Goal: Navigation & Orientation: Find specific page/section

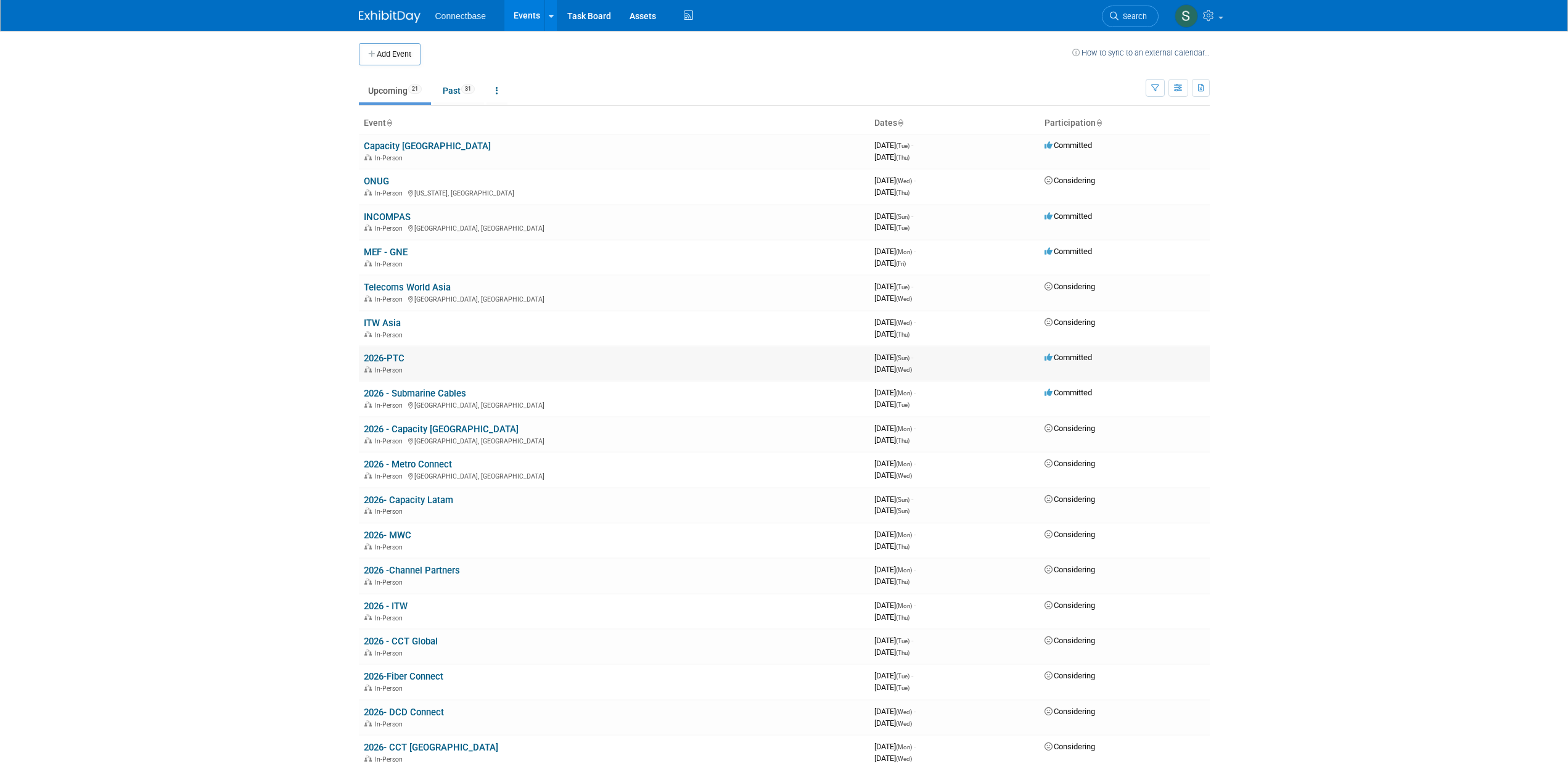
click at [388, 358] on link "2026-PTC" at bounding box center [384, 358] width 41 height 11
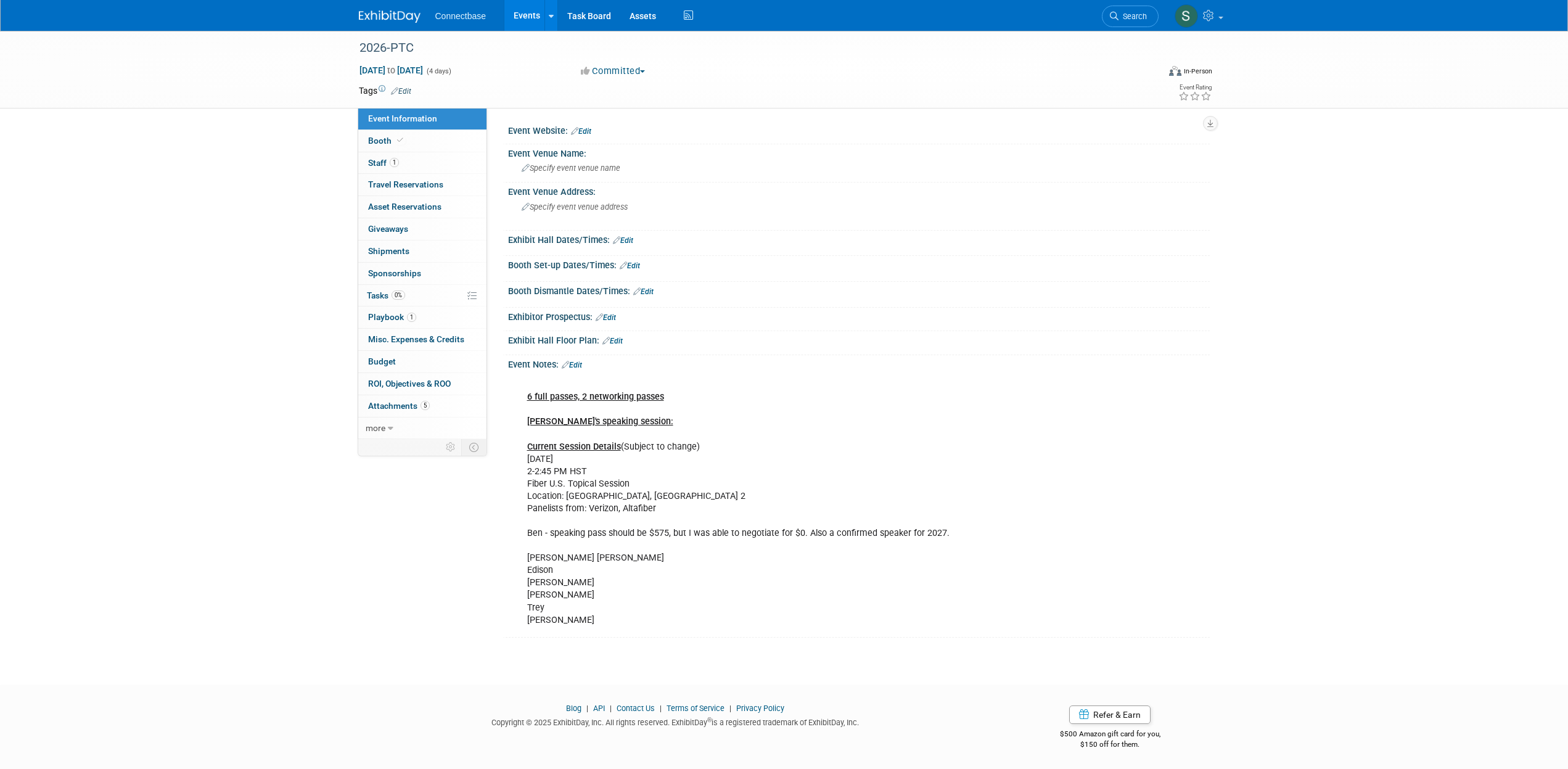
click at [587, 426] on u "Ben's speaking session:" at bounding box center [600, 421] width 146 height 11
click at [586, 425] on u "Ben's speaking session:" at bounding box center [600, 421] width 146 height 11
click at [372, 140] on span "Booth" at bounding box center [387, 140] width 38 height 10
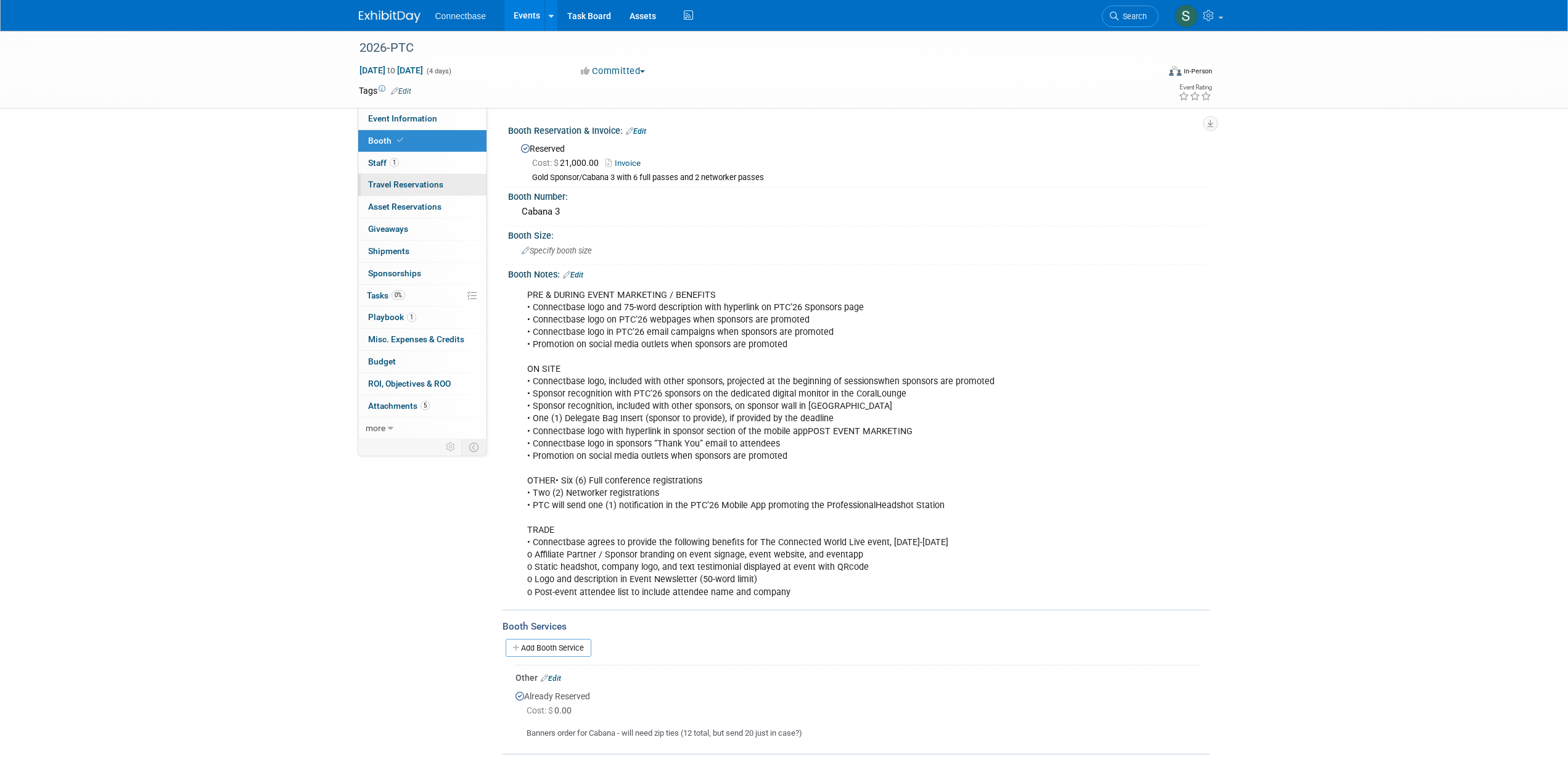
click at [381, 187] on span "Travel Reservations 0" at bounding box center [406, 185] width 76 height 10
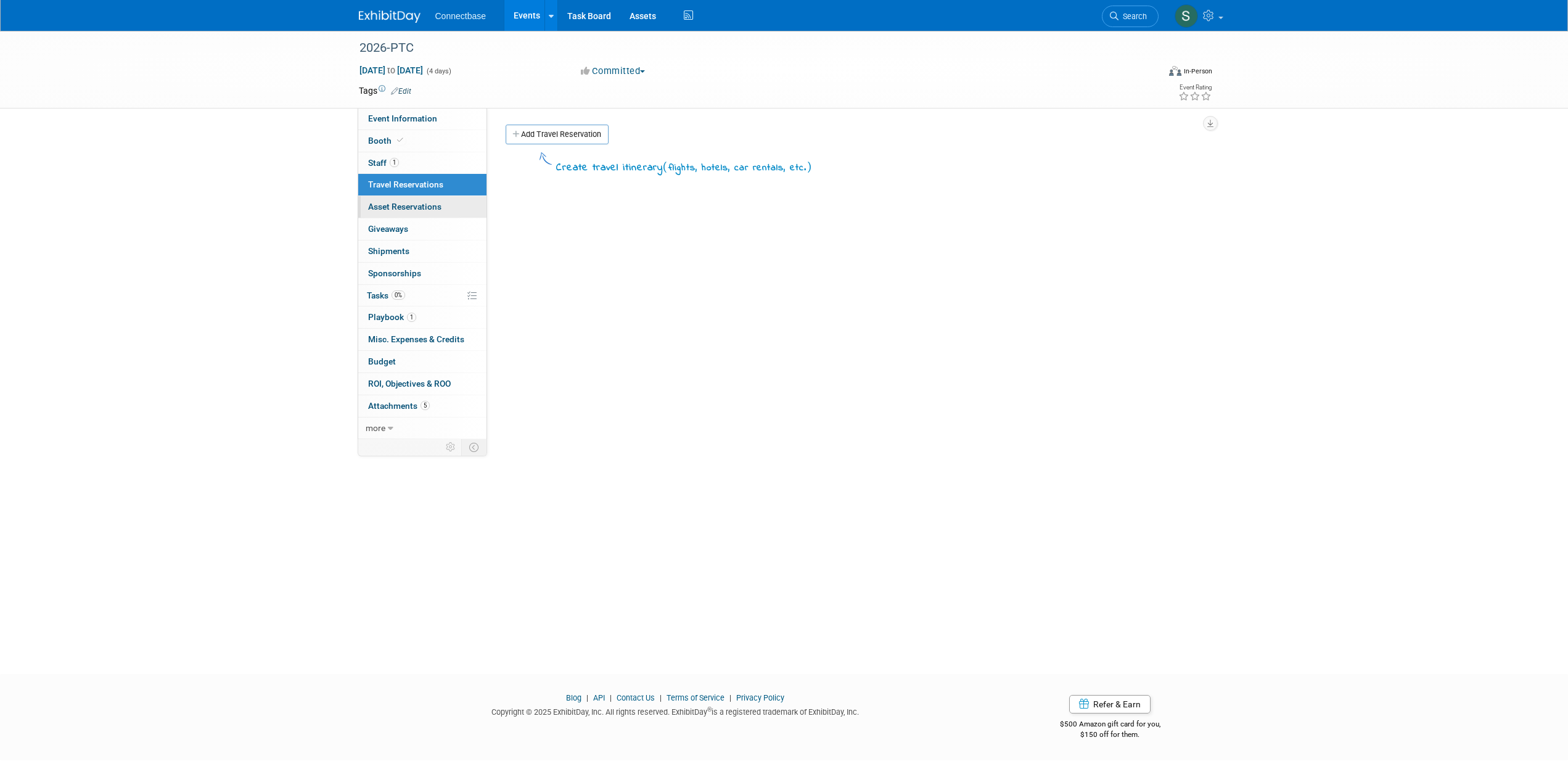
click at [380, 204] on span "Asset Reservations 0" at bounding box center [405, 207] width 73 height 10
click at [384, 224] on span "Giveaways 0" at bounding box center [388, 229] width 40 height 10
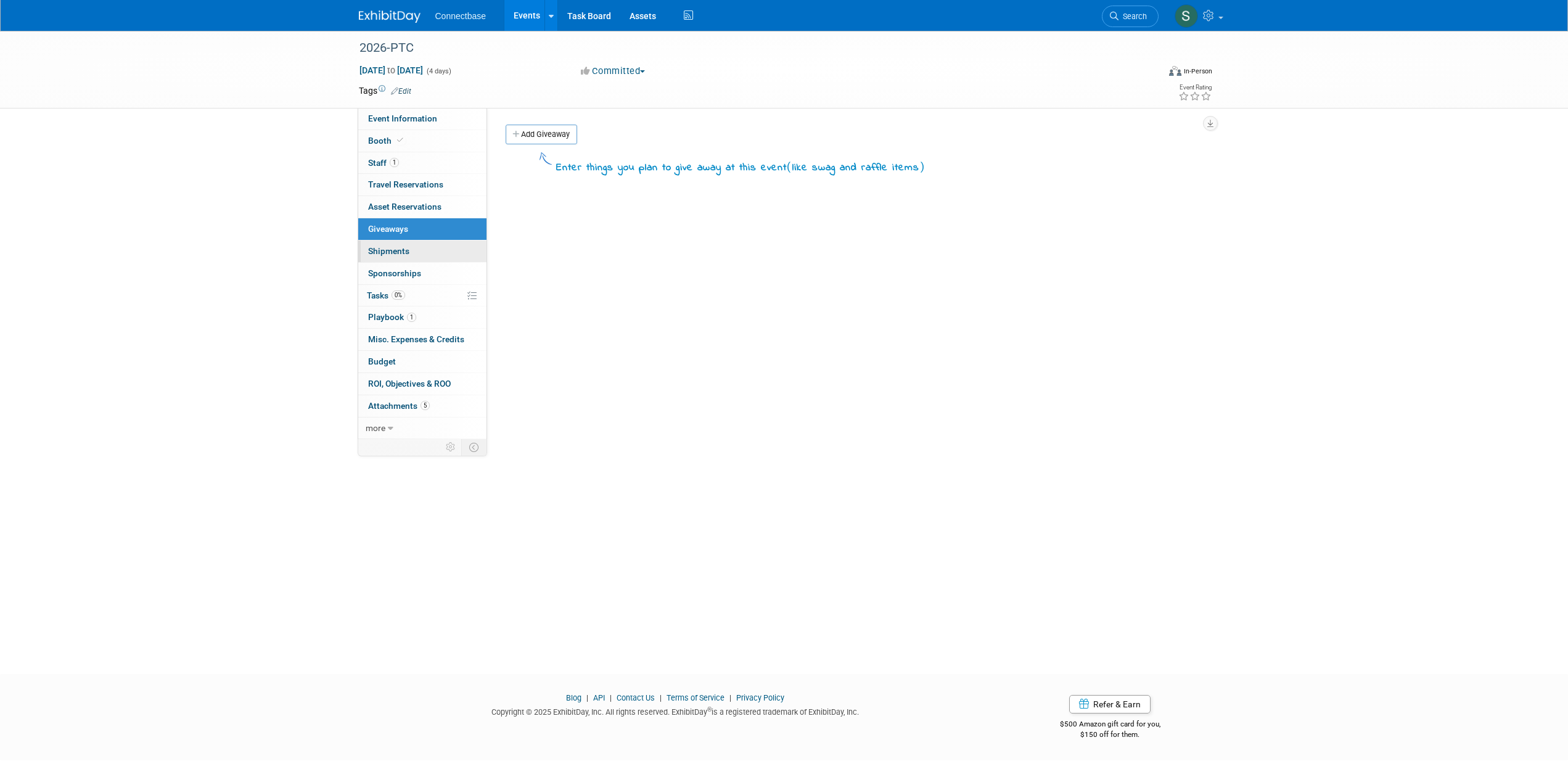
click at [378, 248] on span "Shipments 0" at bounding box center [389, 251] width 41 height 10
click at [380, 273] on span "Sponsorships 0" at bounding box center [395, 273] width 53 height 10
click at [382, 301] on link "0% Tasks 0%" at bounding box center [423, 296] width 128 height 21
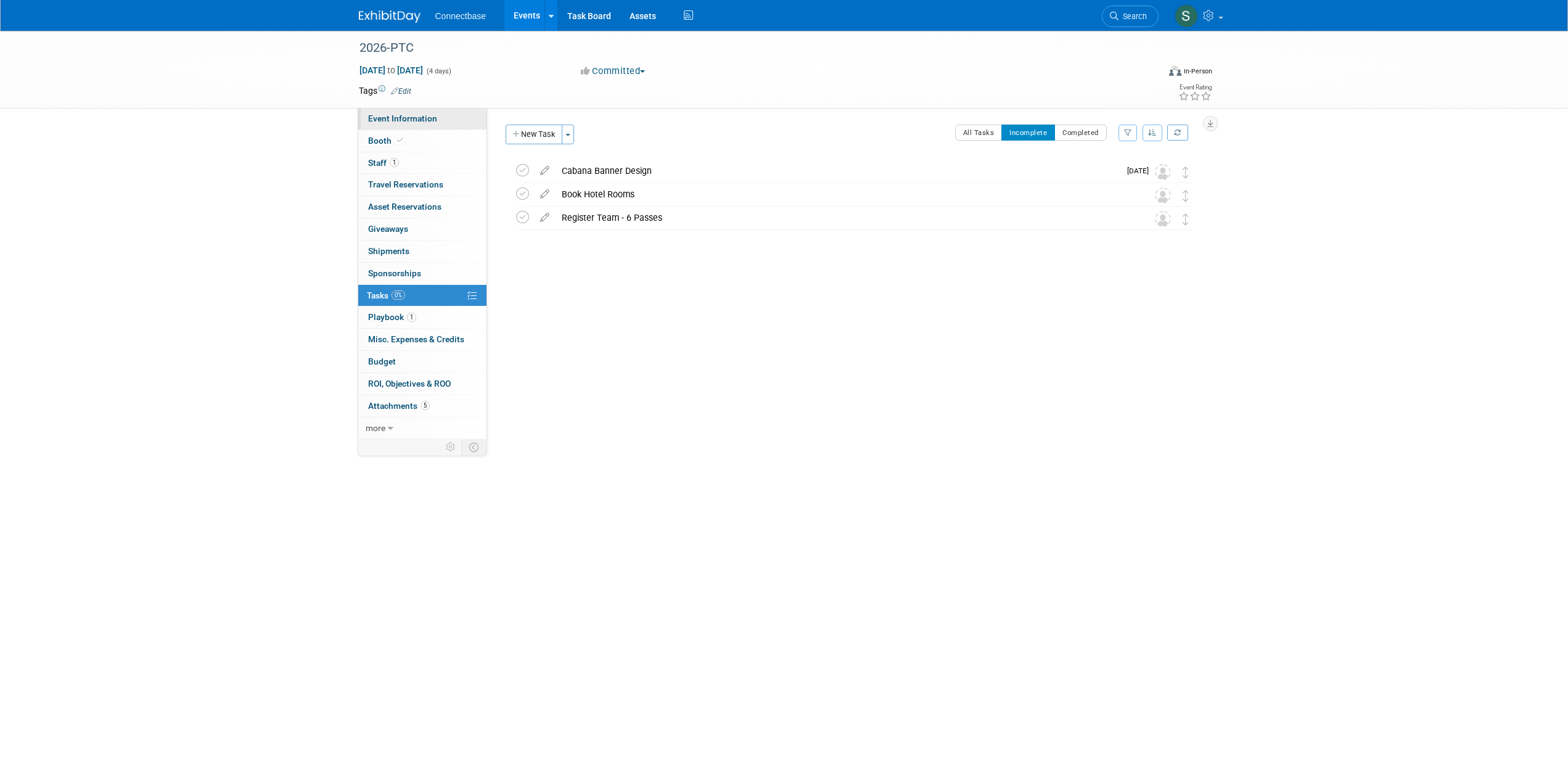
click at [413, 126] on link "Event Information" at bounding box center [423, 118] width 128 height 21
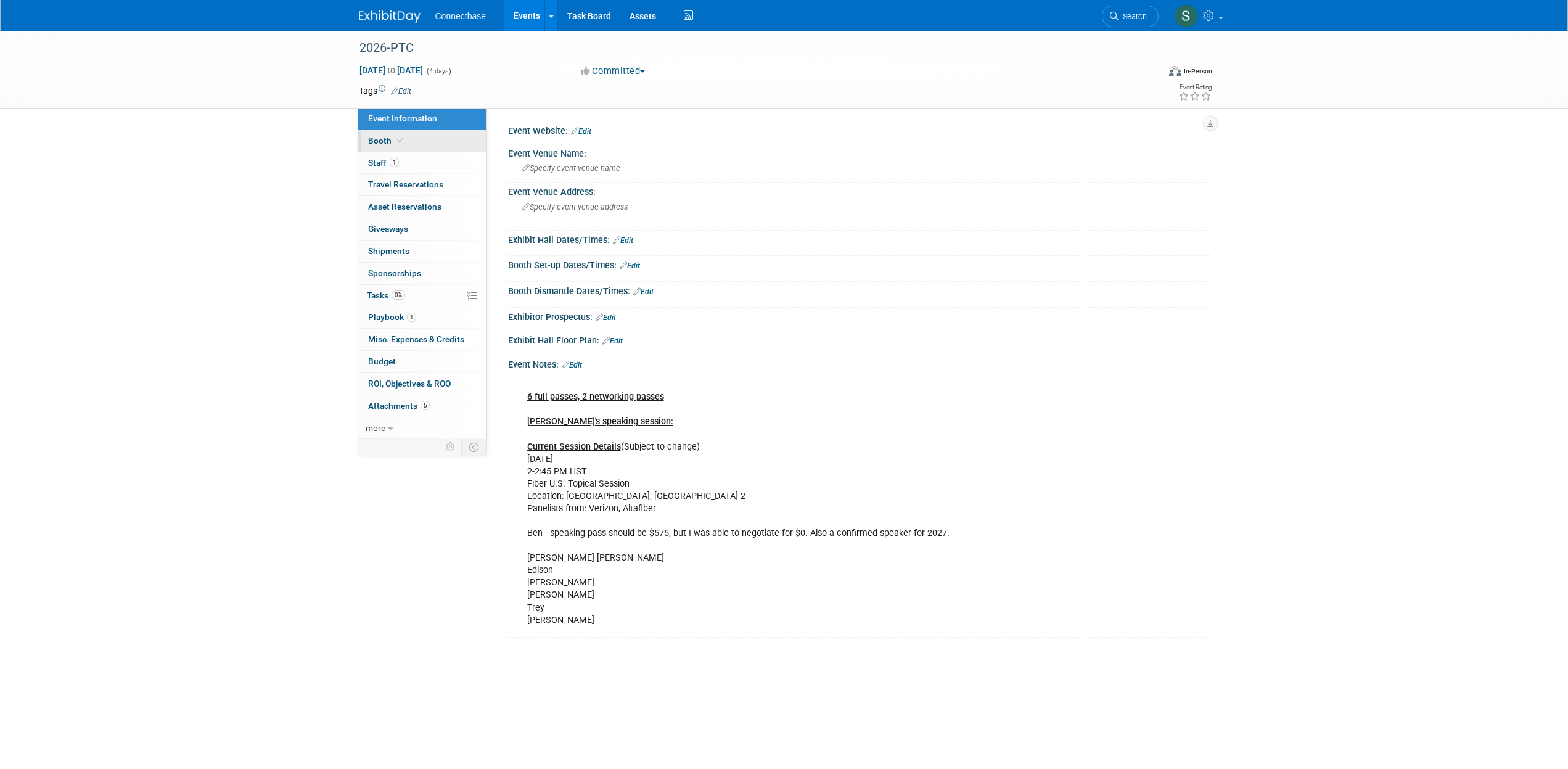
click at [397, 142] on icon at bounding box center [400, 140] width 6 height 7
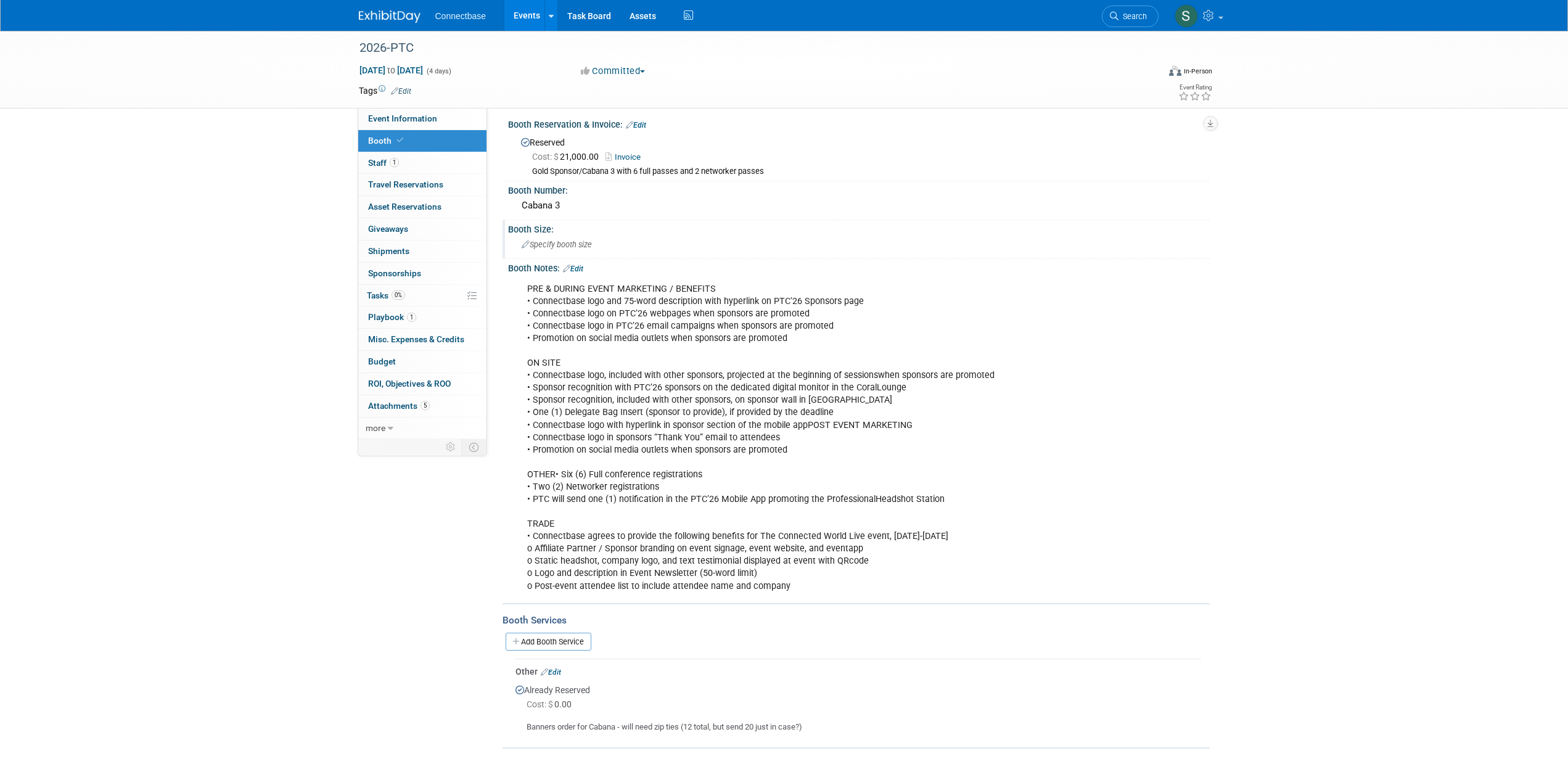
scroll to position [11, 0]
click at [397, 119] on span "Event Information" at bounding box center [403, 118] width 69 height 10
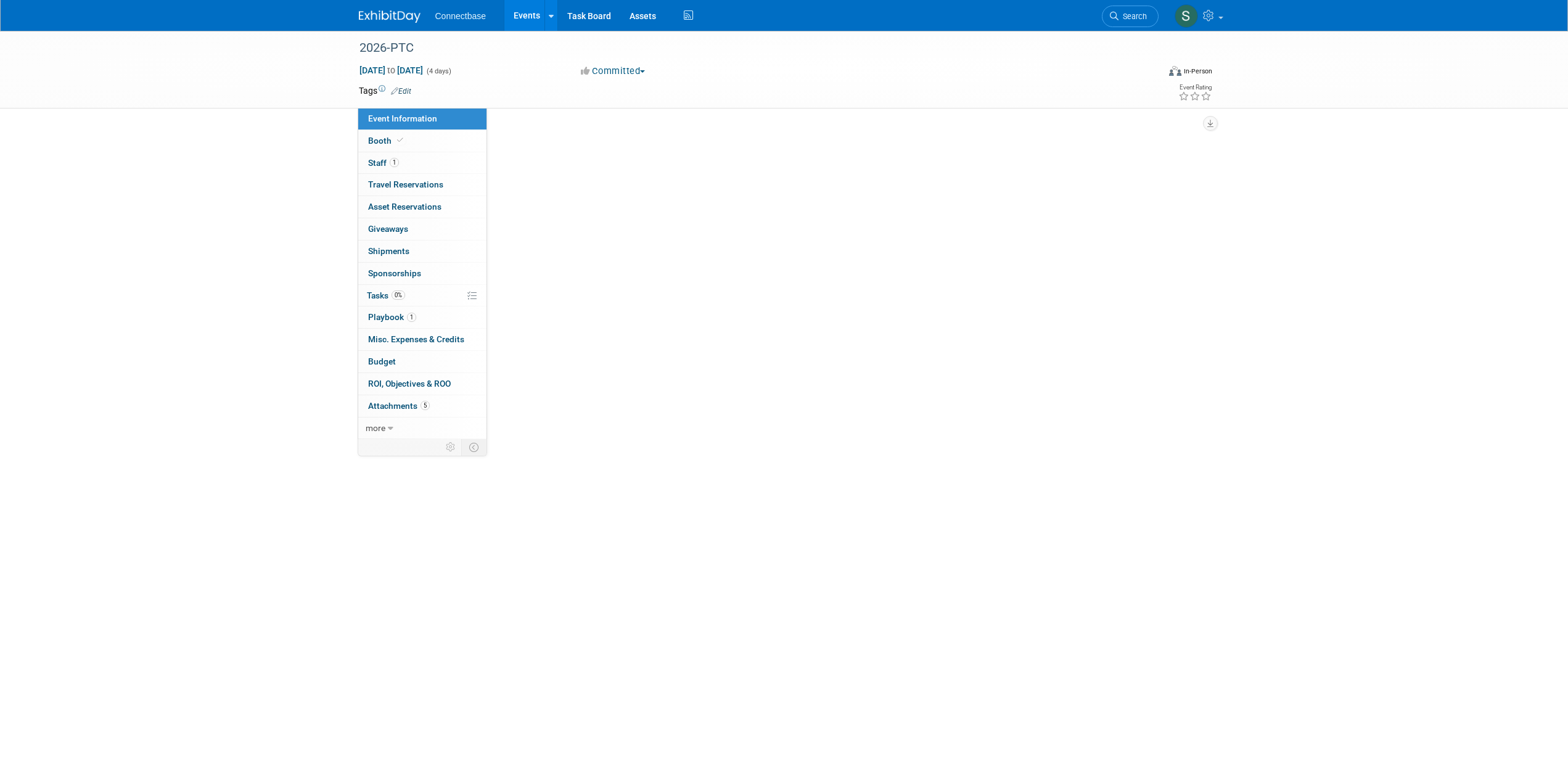
scroll to position [0, 0]
